Goal: Task Accomplishment & Management: Use online tool/utility

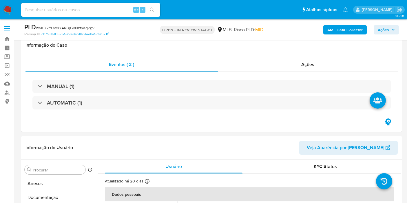
select select "10"
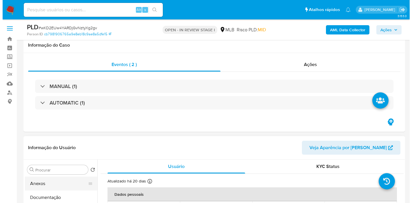
scroll to position [108, 0]
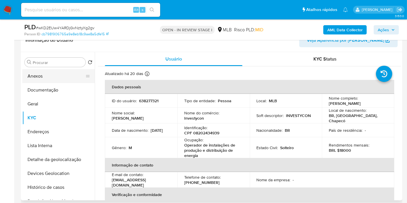
drag, startPoint x: 0, startPoint y: 0, endPoint x: 64, endPoint y: 73, distance: 96.6
click at [67, 69] on div "Procurar Retornar ao pedido padrão Anexos Documentação Geral KYC Endereços List…" at bounding box center [58, 127] width 73 height 148
click at [63, 81] on button "Anexos" at bounding box center [56, 76] width 68 height 14
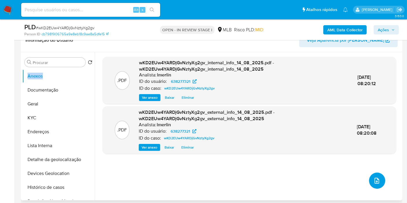
click at [373, 184] on button "upload-file" at bounding box center [377, 181] width 16 height 16
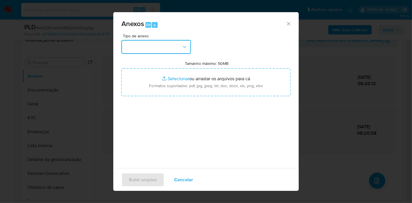
click at [159, 46] on button "button" at bounding box center [157, 47] width 70 height 14
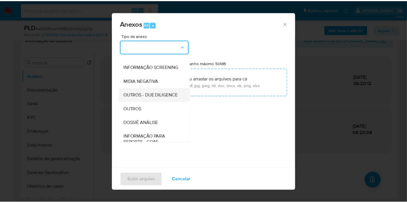
scroll to position [64, 0]
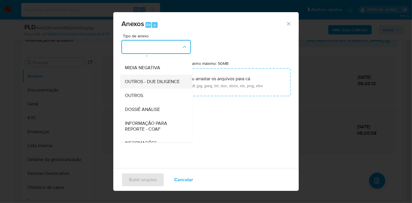
click at [157, 113] on span "DOSSIÊ ANÁLISE" at bounding box center [142, 110] width 35 height 6
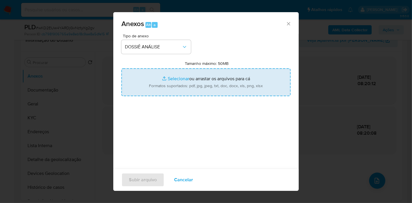
click at [196, 83] on input "Tamanho máximo: 50MB Selecionar arquivos" at bounding box center [206, 82] width 169 height 28
type input "C:\fakepath\SAR - XXX - CPF 08202434939 - [PERSON_NAME].pdf"
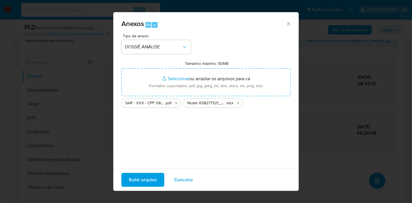
click at [151, 178] on span "Subir arquivo" at bounding box center [143, 180] width 28 height 13
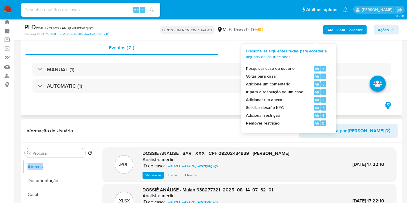
scroll to position [0, 0]
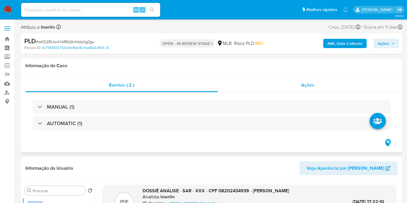
click at [337, 86] on div "Ações" at bounding box center [308, 85] width 180 height 14
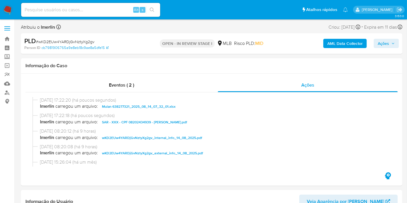
click at [393, 43] on icon "button" at bounding box center [393, 43] width 2 height 1
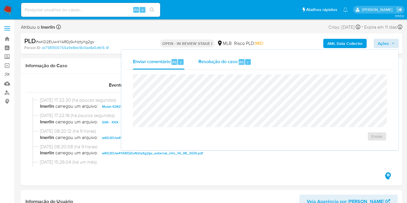
click at [225, 64] on span "Resolução do caso" at bounding box center [218, 62] width 39 height 7
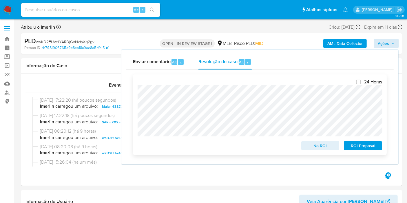
click at [362, 149] on span "ROI Proposal" at bounding box center [363, 146] width 30 height 8
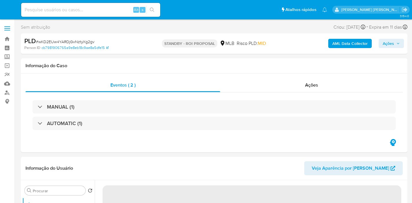
select select "10"
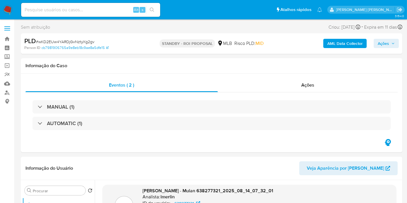
click at [11, 6] on img at bounding box center [8, 10] width 10 height 10
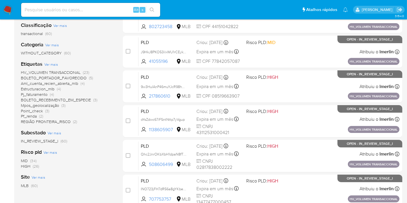
scroll to position [97, 0]
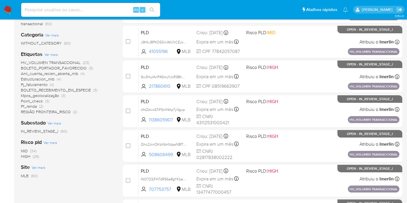
click at [47, 84] on span "Pj_faturamento" at bounding box center [34, 85] width 27 height 6
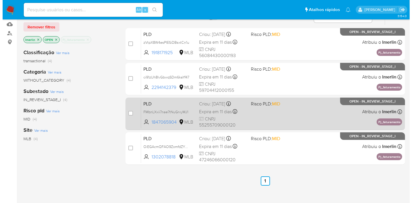
scroll to position [32, 0]
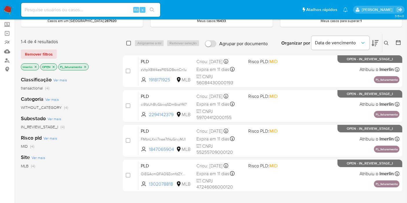
click at [129, 43] on input "checkbox" at bounding box center [128, 43] width 5 height 5
checkbox input "true"
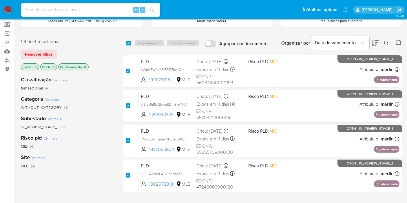
checkbox input "true"
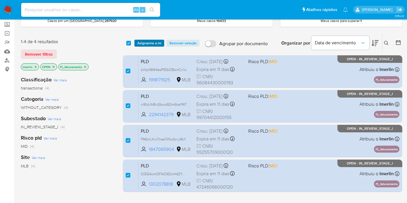
click at [144, 42] on span "Asignarme a mí" at bounding box center [149, 43] width 24 height 6
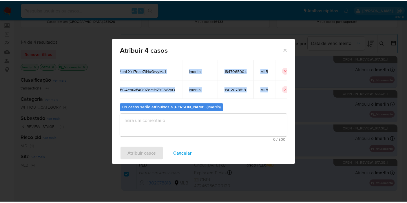
scroll to position [0, 25]
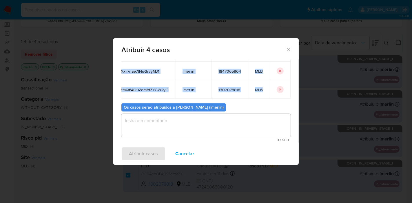
drag, startPoint x: 125, startPoint y: 97, endPoint x: 284, endPoint y: 82, distance: 159.6
click at [284, 82] on tbody "zVtpX8W4esPIESiDBsxtCn1u lmerlin 1918171925 MLB ci91zUh8IvGbwqSDm6kaYf47 lmerli…" at bounding box center [196, 62] width 189 height 74
copy tbody "zVtpX8W4esPIESiDBsxtCn1u lmerlin 1918171925 MLB ci91zUh8IvGbwqSDm6kaYf47 lmerli…"
click at [187, 151] on span "Cancelar" at bounding box center [184, 154] width 19 height 13
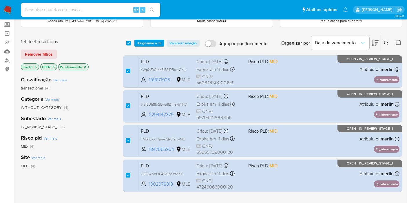
click at [85, 67] on icon "close-filter" at bounding box center [85, 66] width 3 height 3
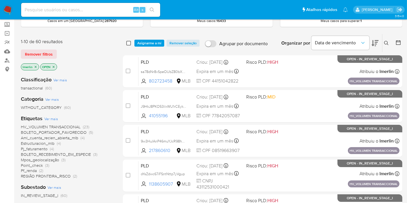
click at [128, 43] on input "checkbox" at bounding box center [128, 43] width 5 height 5
checkbox input "true"
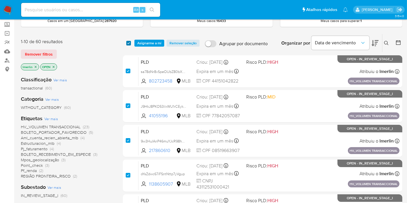
checkbox input "true"
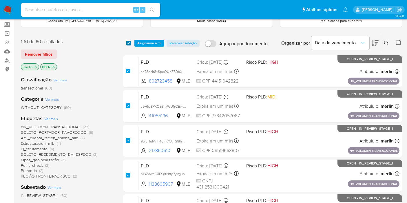
checkbox input "true"
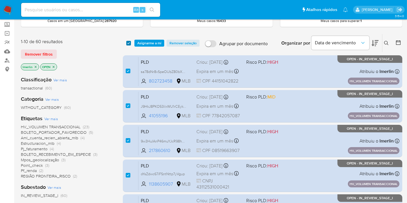
click at [128, 43] on input "checkbox" at bounding box center [128, 43] width 5 height 5
checkbox input "false"
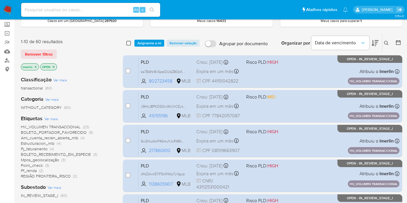
checkbox input "false"
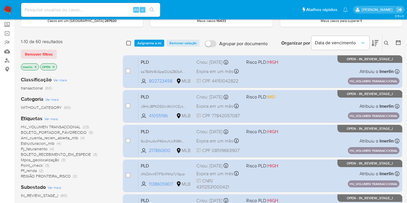
checkbox input "false"
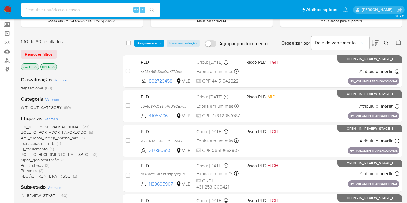
click at [100, 96] on div "Categoria Ver mais WITHOUT_CATEGORY (60)" at bounding box center [67, 103] width 93 height 15
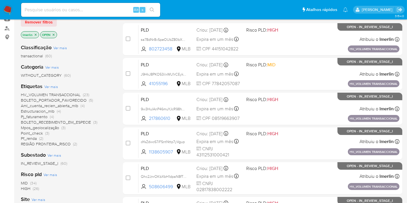
click at [84, 99] on span "BOLETO_PORTADOR_FAVORECIDO" at bounding box center [54, 100] width 66 height 6
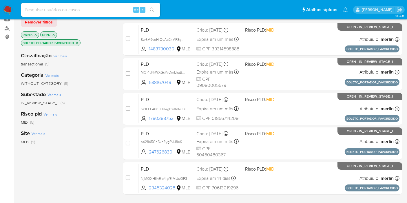
click at [78, 42] on icon "close-filter" at bounding box center [77, 43] width 2 height 2
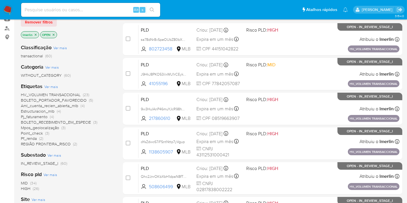
click at [50, 116] on span "(4)" at bounding box center [52, 117] width 4 height 6
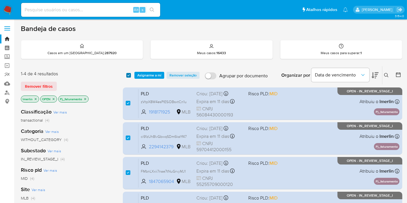
click at [128, 77] on input "checkbox" at bounding box center [128, 75] width 5 height 5
checkbox input "false"
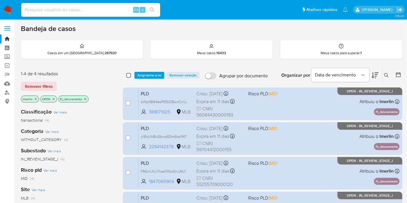
checkbox input "false"
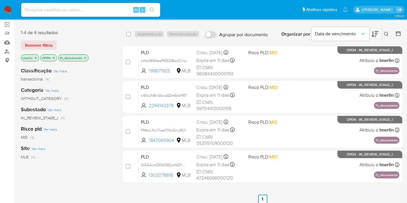
scroll to position [32, 0]
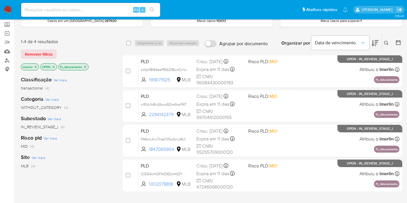
click at [86, 67] on icon "close-filter" at bounding box center [85, 66] width 3 height 3
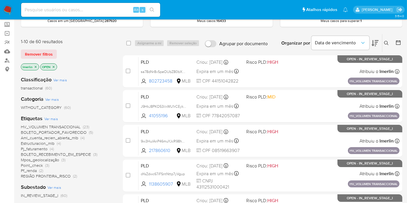
scroll to position [64, 0]
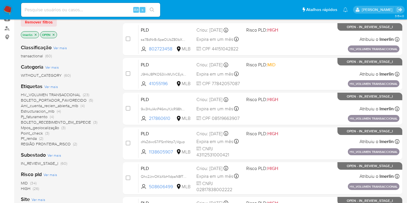
click at [44, 132] on span "Point_check (3)" at bounding box center [35, 134] width 28 height 6
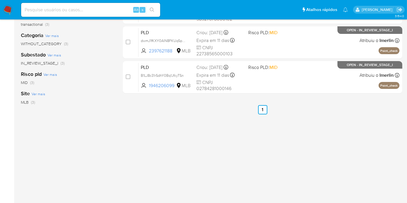
scroll to position [32, 0]
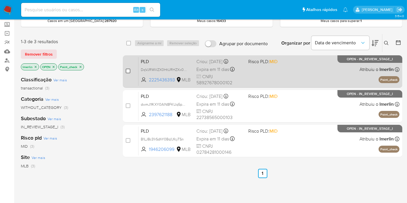
click at [127, 72] on input "checkbox" at bounding box center [128, 71] width 5 height 5
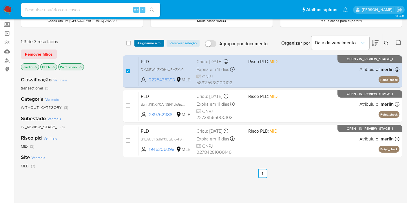
click at [144, 40] on span "Asignarme a mí" at bounding box center [149, 43] width 24 height 6
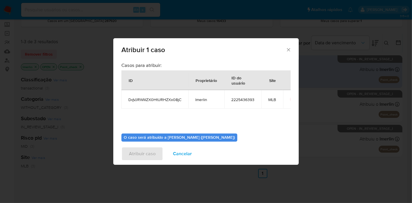
click at [148, 100] on span "DqVJRWIiIZX0HtURHZXx08jC" at bounding box center [154, 99] width 53 height 5
copy span "DqVJRWIiIZX0HtURHZXx08jC"
click at [241, 96] on td "2225436393" at bounding box center [242, 99] width 37 height 19
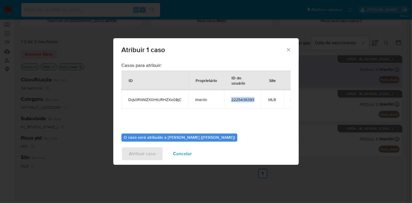
copy span "2225436393"
click at [190, 157] on span "Cancelar" at bounding box center [182, 154] width 19 height 13
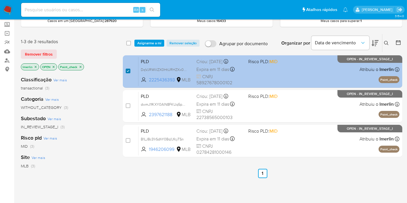
click at [127, 71] on input "checkbox" at bounding box center [128, 71] width 5 height 5
checkbox input "false"
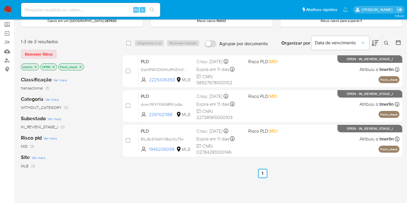
click at [80, 66] on icon "close-filter" at bounding box center [80, 66] width 3 height 3
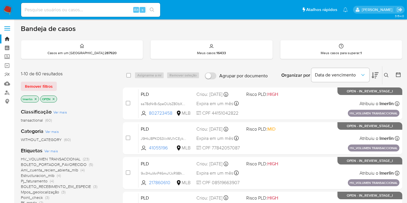
click at [124, 8] on input at bounding box center [90, 10] width 139 height 8
paste input "245022077"
type input "245022077"
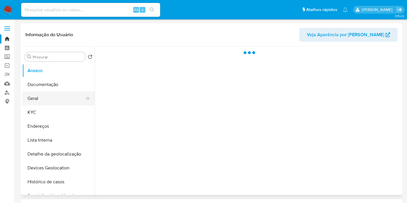
click at [62, 98] on button "Geral" at bounding box center [56, 99] width 68 height 14
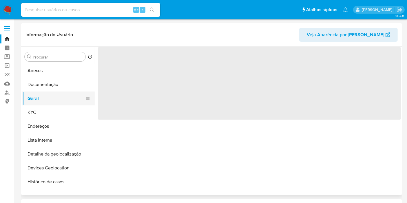
select select "10"
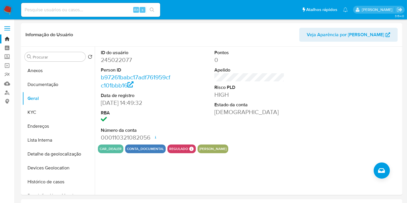
click at [8, 13] on img at bounding box center [8, 10] width 10 height 10
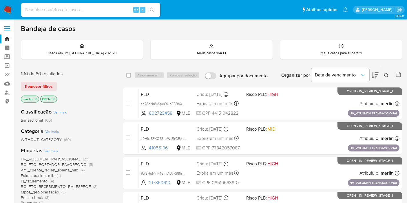
click at [36, 98] on icon "close-filter" at bounding box center [35, 98] width 3 height 3
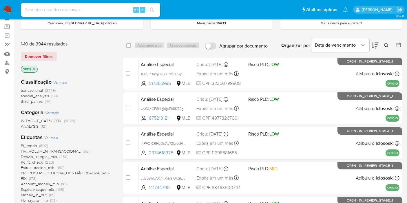
scroll to position [129, 0]
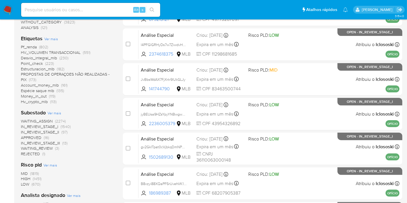
click at [59, 125] on span "IN_REVIEW_STAGE_I (1540)" at bounding box center [46, 127] width 50 height 6
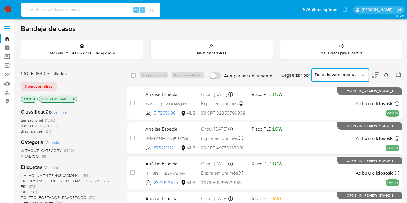
click at [329, 73] on span "Data de vencimento" at bounding box center [337, 75] width 45 height 6
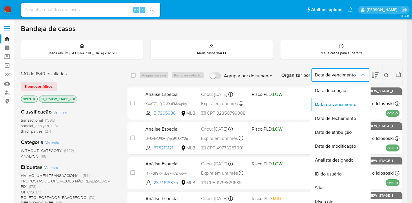
click at [358, 72] on span "Data de vencimento" at bounding box center [337, 75] width 45 height 6
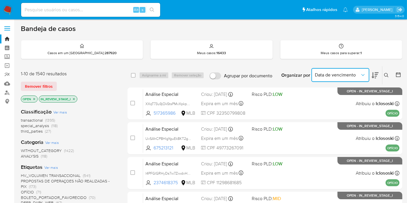
click at [400, 73] on icon at bounding box center [398, 75] width 5 height 5
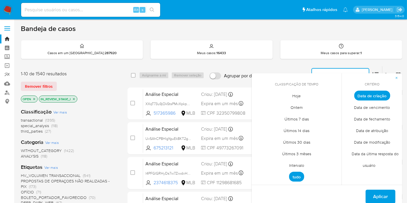
click at [296, 163] on span "Intervalo" at bounding box center [296, 166] width 27 height 12
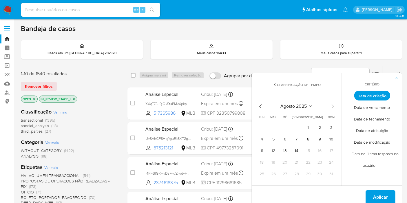
click at [261, 108] on icon "Mes anterior" at bounding box center [261, 106] width 7 height 7
click at [276, 126] on button "1" at bounding box center [273, 127] width 9 height 9
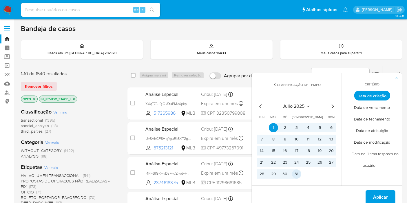
click at [296, 175] on button "31" at bounding box center [296, 174] width 9 height 9
click at [372, 194] on button "Aplicar" at bounding box center [381, 198] width 30 height 14
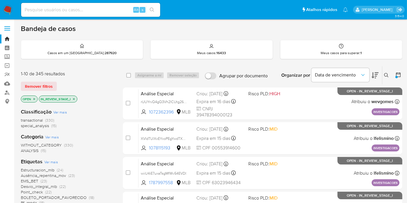
click at [41, 119] on span "transactional" at bounding box center [32, 120] width 22 height 6
